Goal: Task Accomplishment & Management: Use online tool/utility

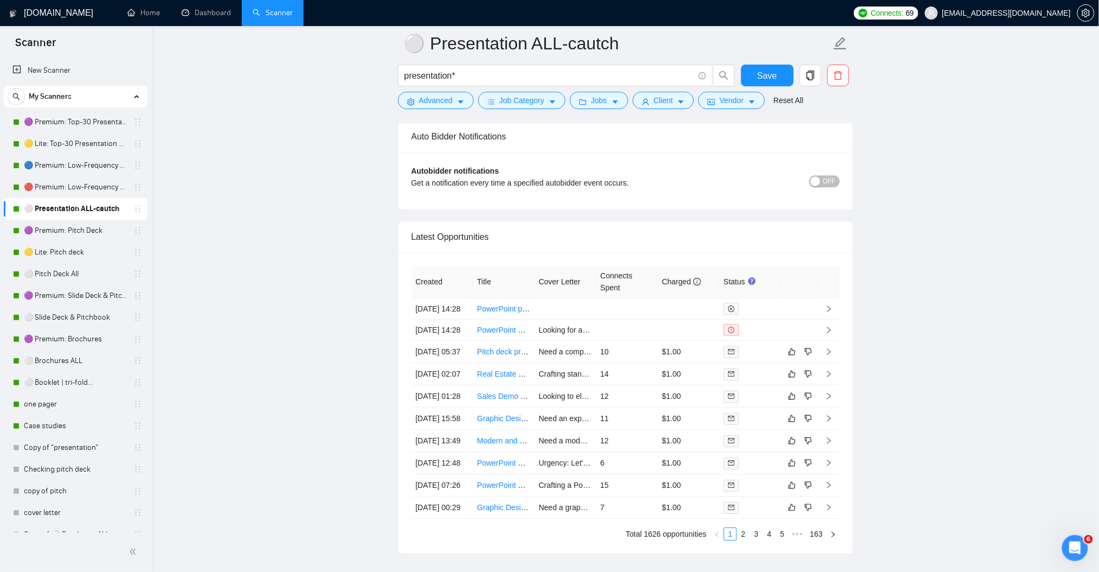
scroll to position [2603, 0]
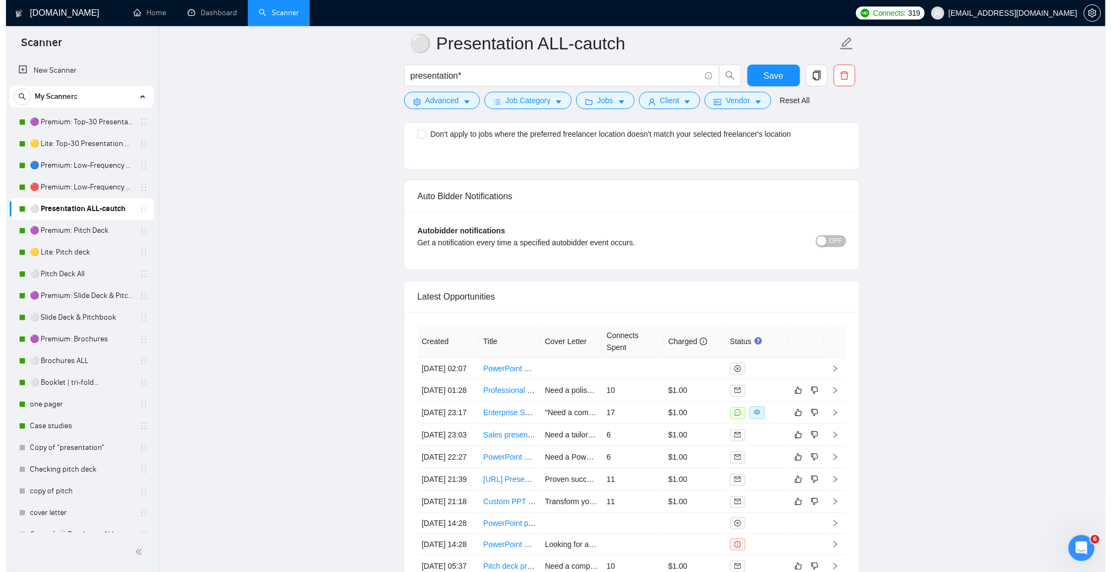
scroll to position [2575, 0]
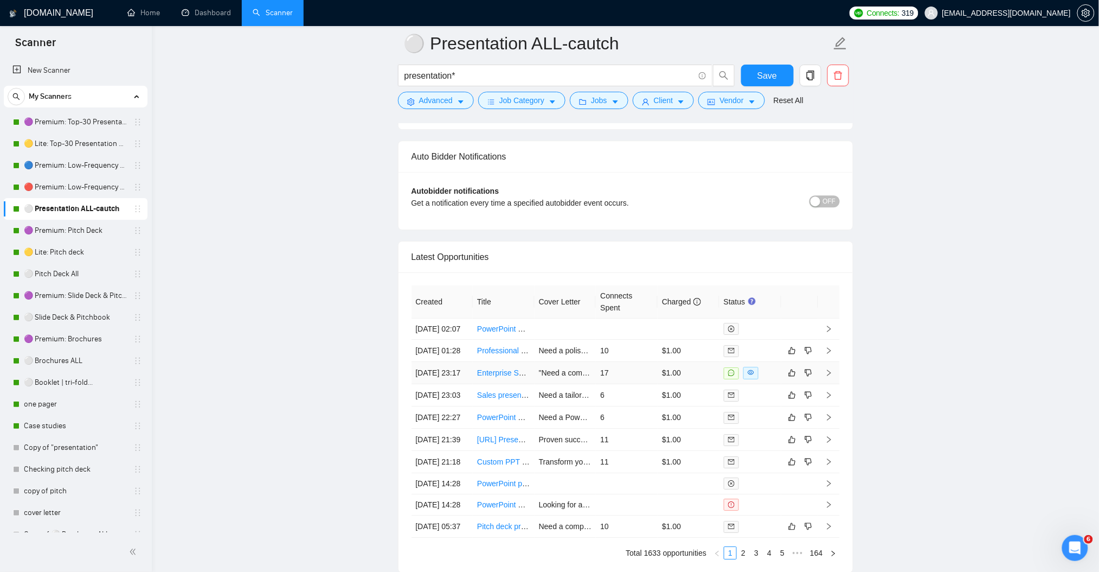
click at [829, 376] on icon "right" at bounding box center [829, 373] width 8 height 8
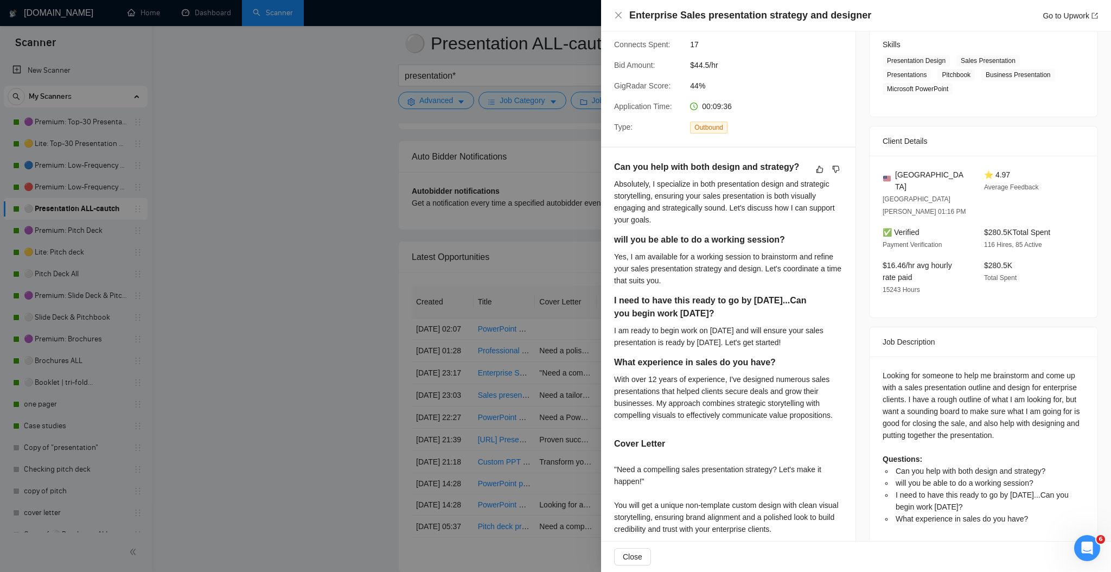
scroll to position [217, 0]
